Goal: Information Seeking & Learning: Learn about a topic

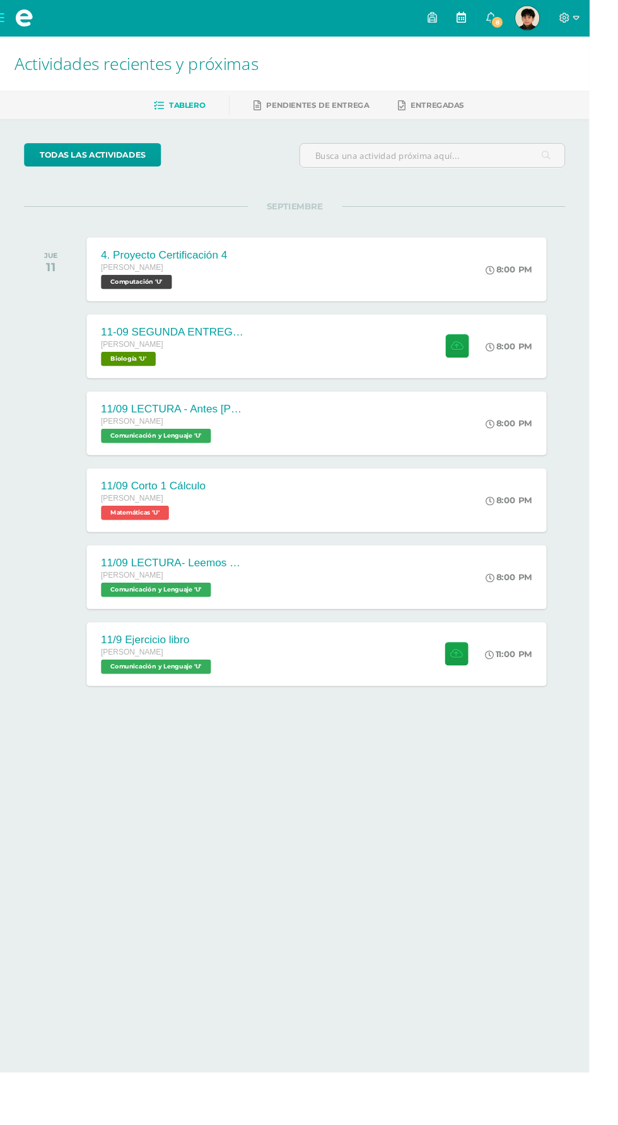
click at [489, 25] on span at bounding box center [484, 19] width 10 height 14
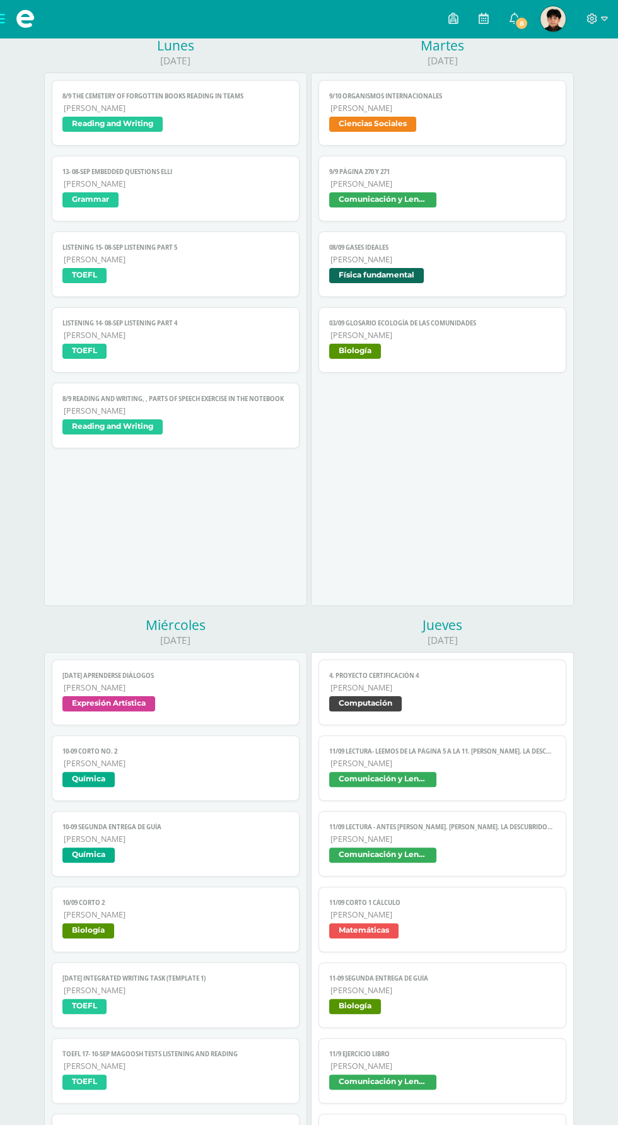
scroll to position [170, 0]
click at [501, 773] on span "Comunicación y Lenguaje" at bounding box center [442, 781] width 226 height 18
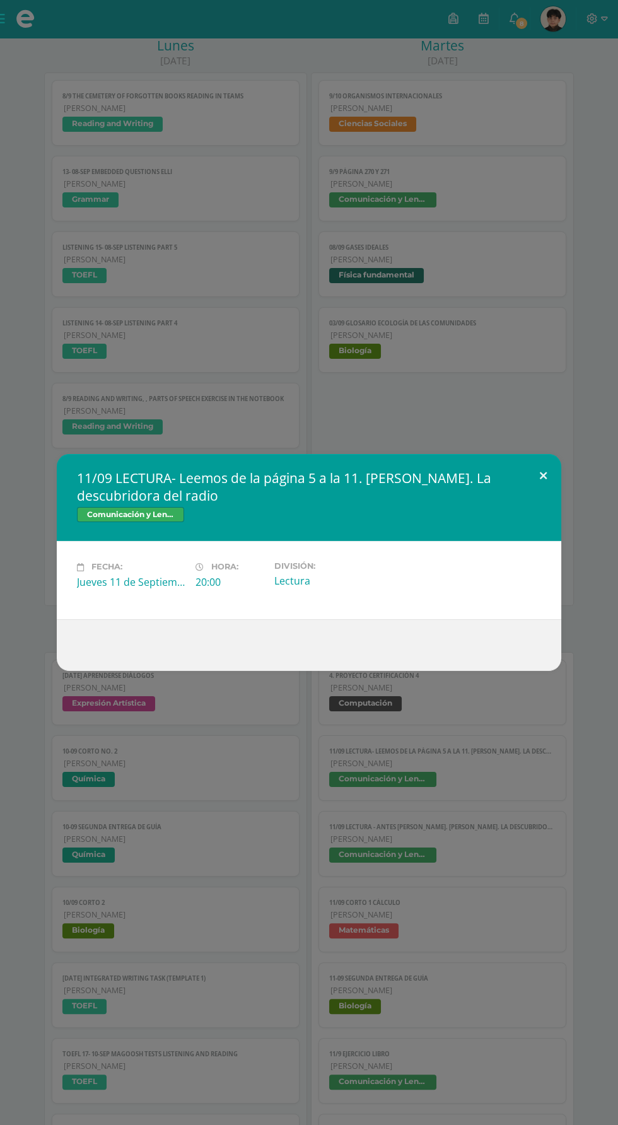
click at [532, 497] on button at bounding box center [543, 475] width 36 height 43
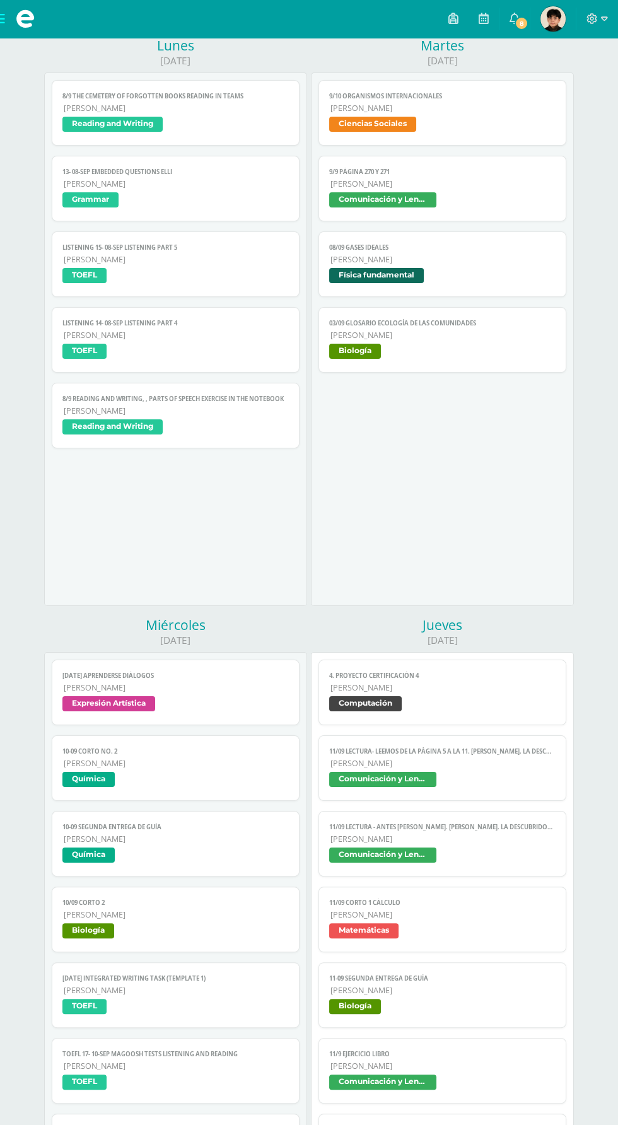
click at [445, 839] on span "[PERSON_NAME]" at bounding box center [442, 839] width 225 height 11
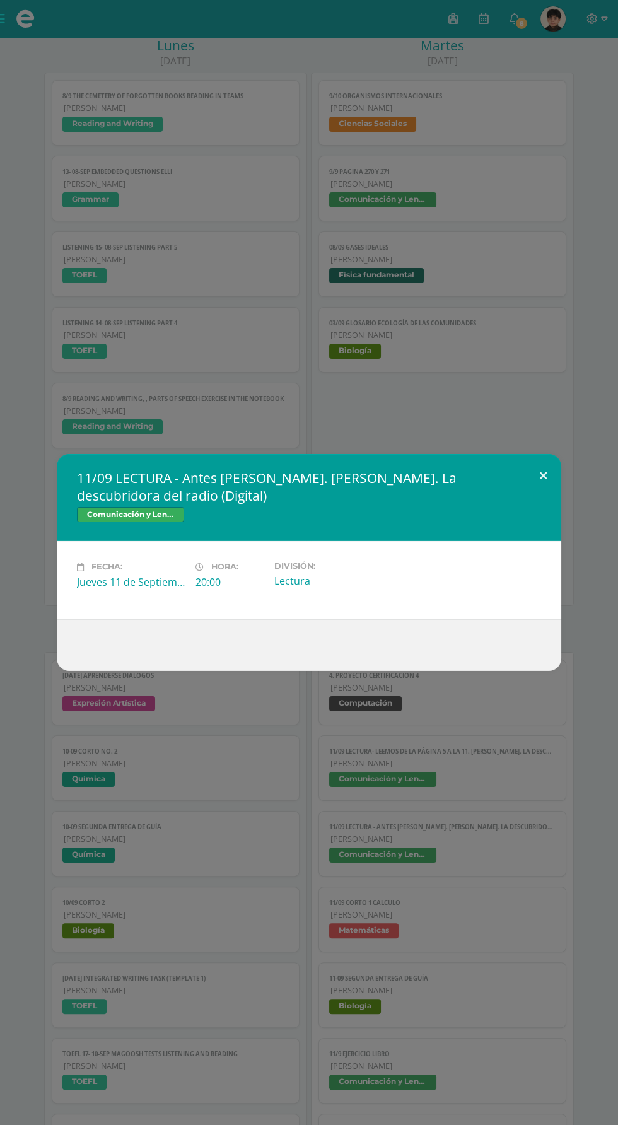
click at [539, 497] on button at bounding box center [543, 475] width 36 height 43
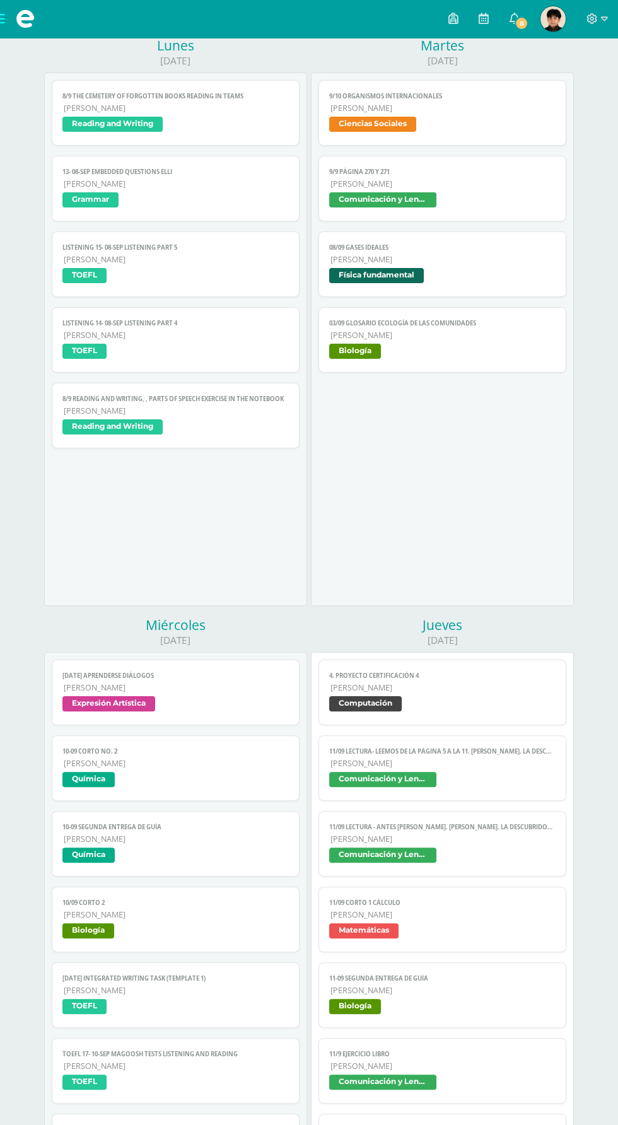
click at [454, 907] on link "11/09 Corto 1 Cálculo Quinto Bachillerato Matemáticas" at bounding box center [441, 920] width 247 height 66
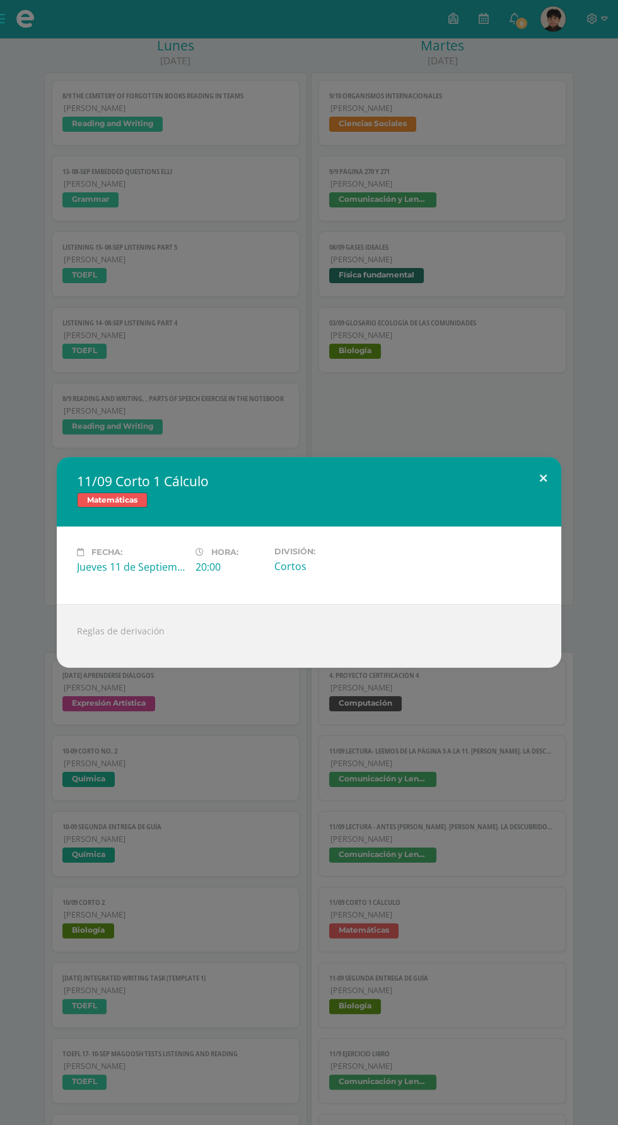
click at [543, 500] on button at bounding box center [543, 478] width 36 height 43
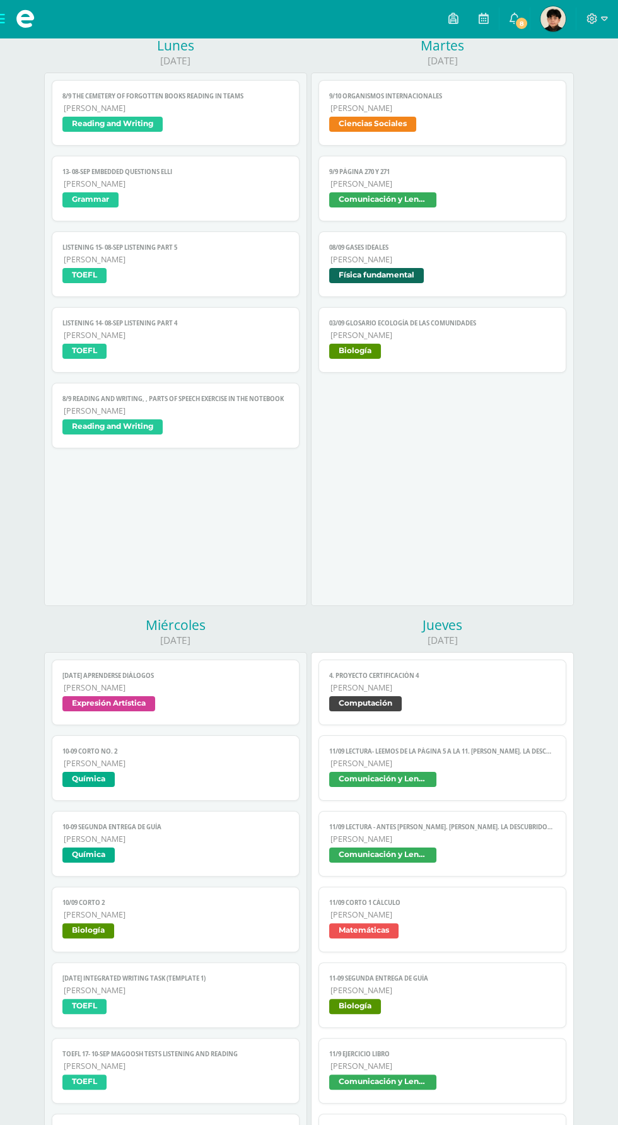
click at [469, 997] on div "11/09 Corto 1 Cálculo Matemáticas Fecha: Jueves 11 de Septiembre Hora: 20:00 Di…" at bounding box center [309, 562] width 618 height 1125
click at [464, 976] on span "11-09 SEGUNDA ENTREGA DE GUÍA" at bounding box center [442, 978] width 226 height 8
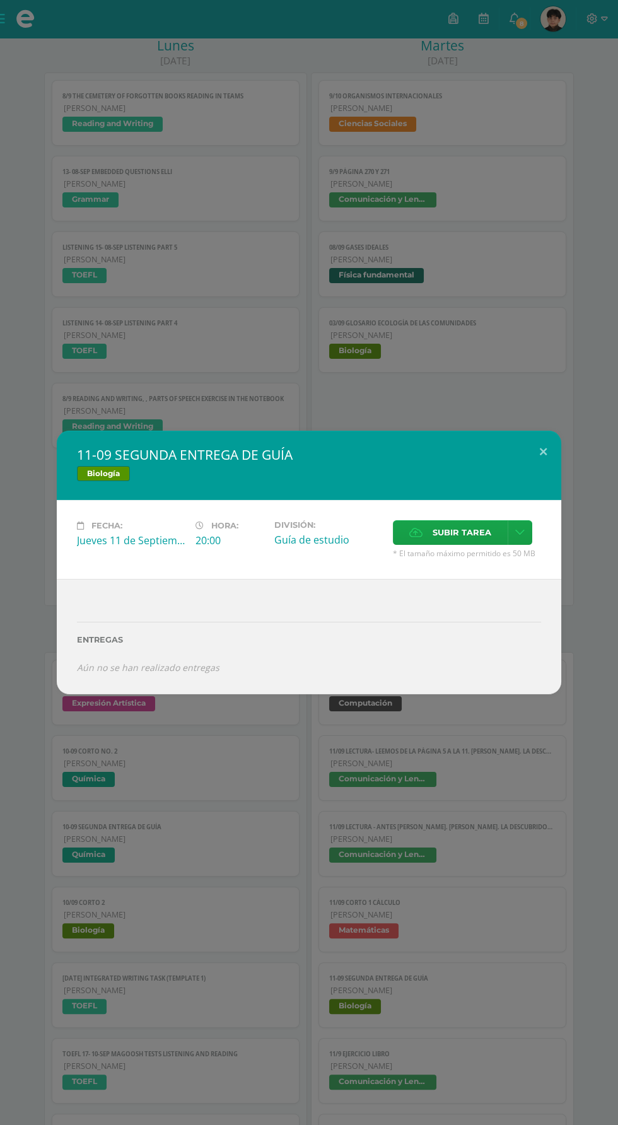
click at [539, 484] on div "Biología" at bounding box center [309, 475] width 464 height 18
click at [543, 474] on button at bounding box center [543, 452] width 36 height 43
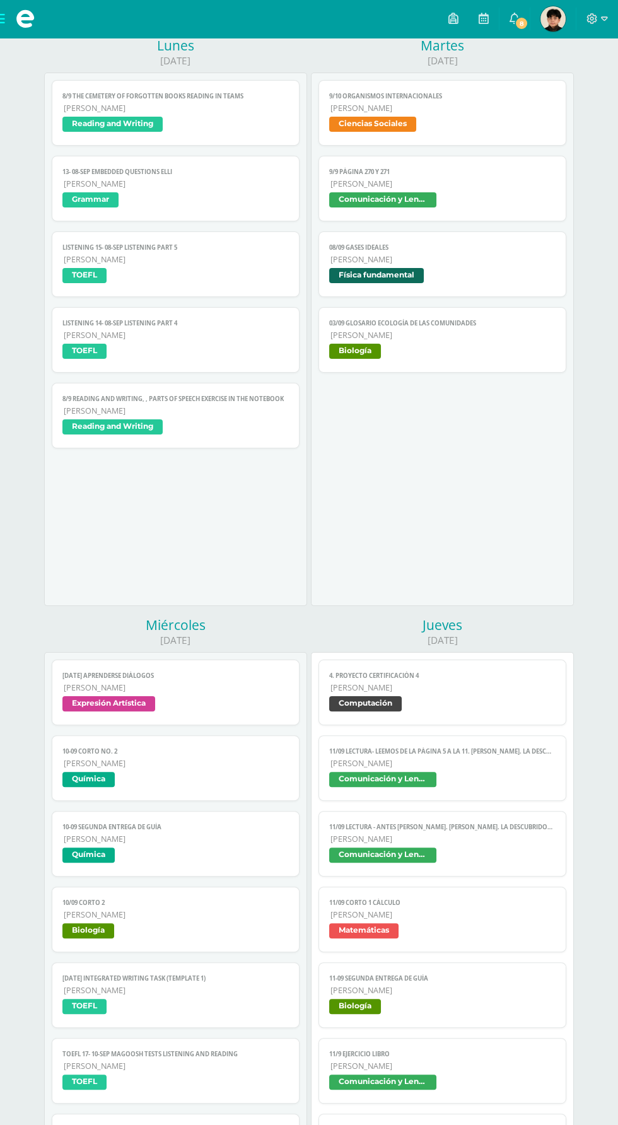
click at [480, 1042] on link "11/9 Ejercicio libro Quinto Bachillerato Comunicación y Lenguaje" at bounding box center [441, 1071] width 247 height 66
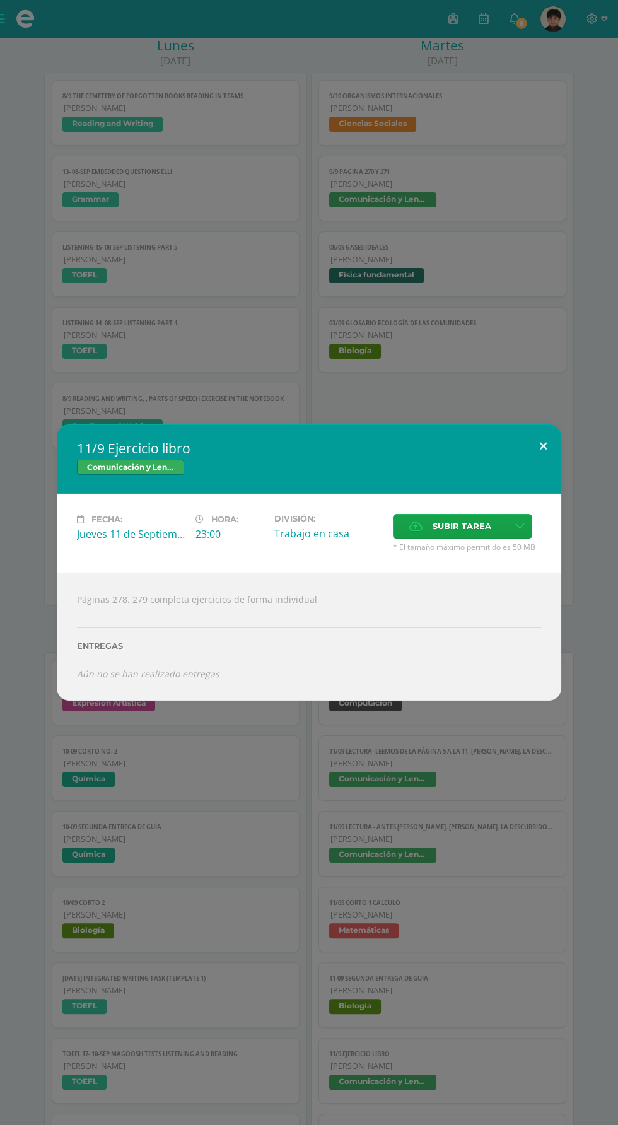
click at [543, 467] on button at bounding box center [543, 445] width 36 height 43
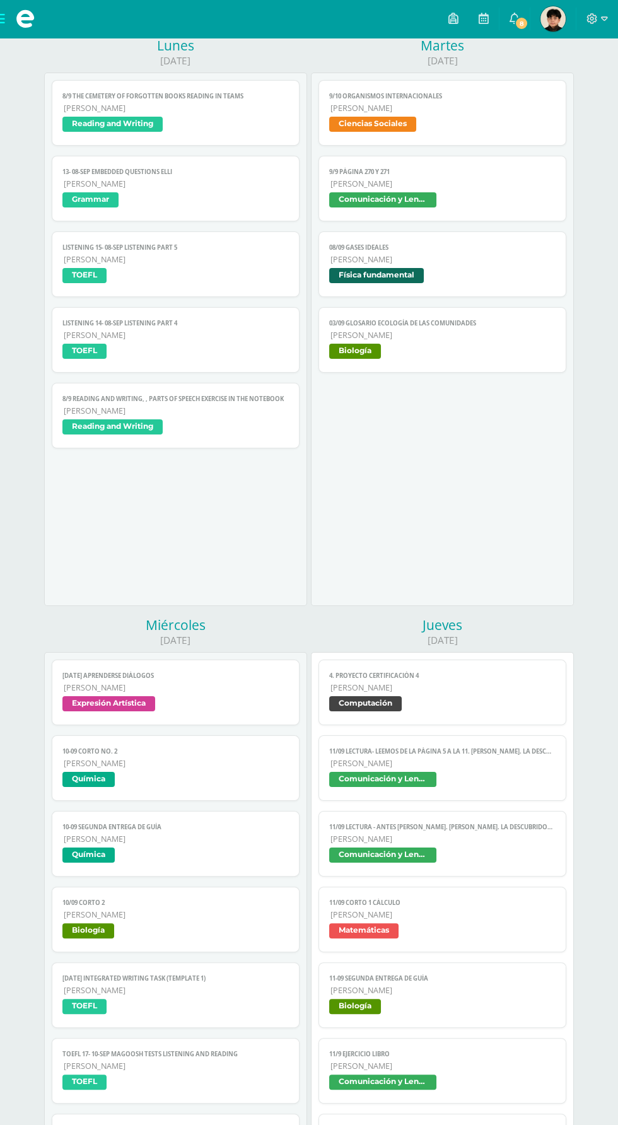
click at [456, 1124] on span "[PERSON_NAME]" at bounding box center [442, 1141] width 225 height 11
